Goal: Task Accomplishment & Management: Manage account settings

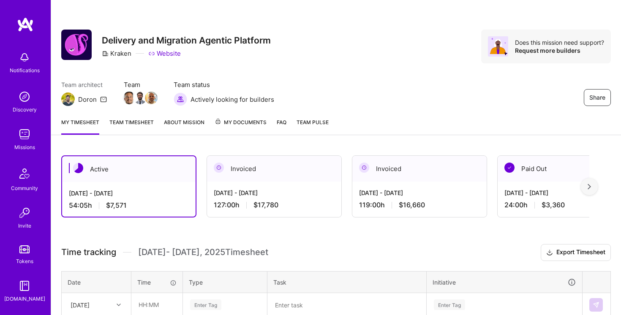
scroll to position [63, 0]
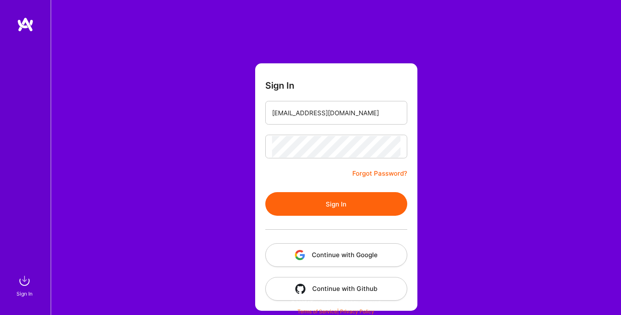
click at [321, 194] on button "Sign In" at bounding box center [336, 204] width 142 height 24
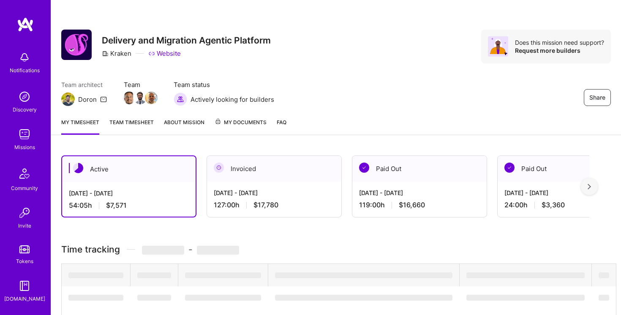
click at [429, 108] on div "Share Delivery and Migration Agentic Platform Kraken Website Does this mission …" at bounding box center [336, 55] width 570 height 111
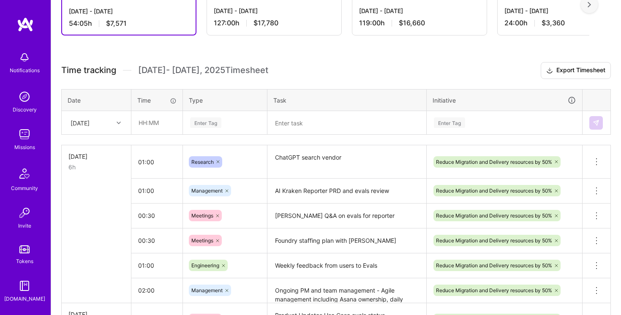
scroll to position [80, 0]
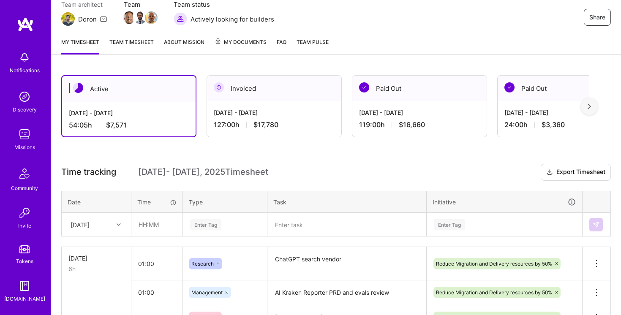
click at [122, 43] on link "Team timesheet" at bounding box center [131, 46] width 44 height 17
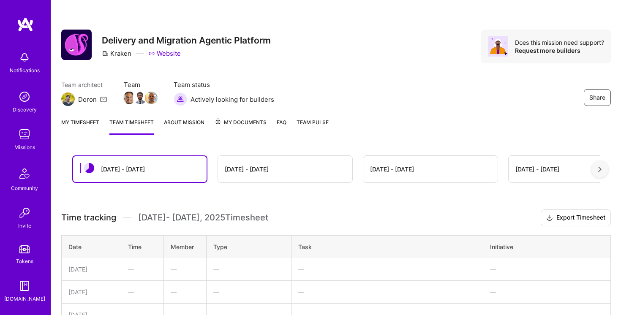
click at [76, 125] on link "My timesheet" at bounding box center [80, 126] width 38 height 17
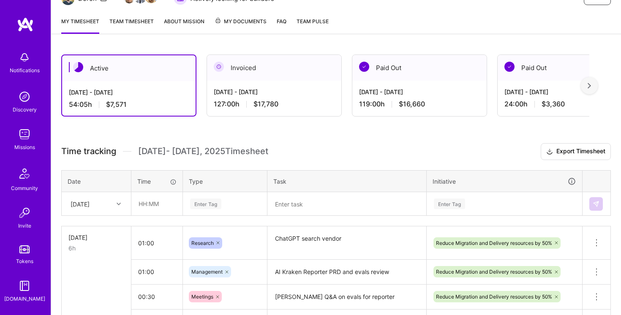
scroll to position [49, 0]
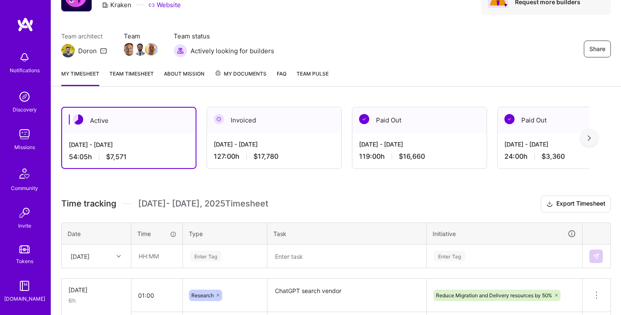
click at [382, 61] on div "Share Delivery and Migration Agentic Platform Kraken Website Does this mission …" at bounding box center [336, 6] width 570 height 111
click at [354, 75] on div "My timesheet Team timesheet About Mission My Documents FAQ Team Pulse" at bounding box center [336, 74] width 570 height 24
